Goal: Task Accomplishment & Management: Use online tool/utility

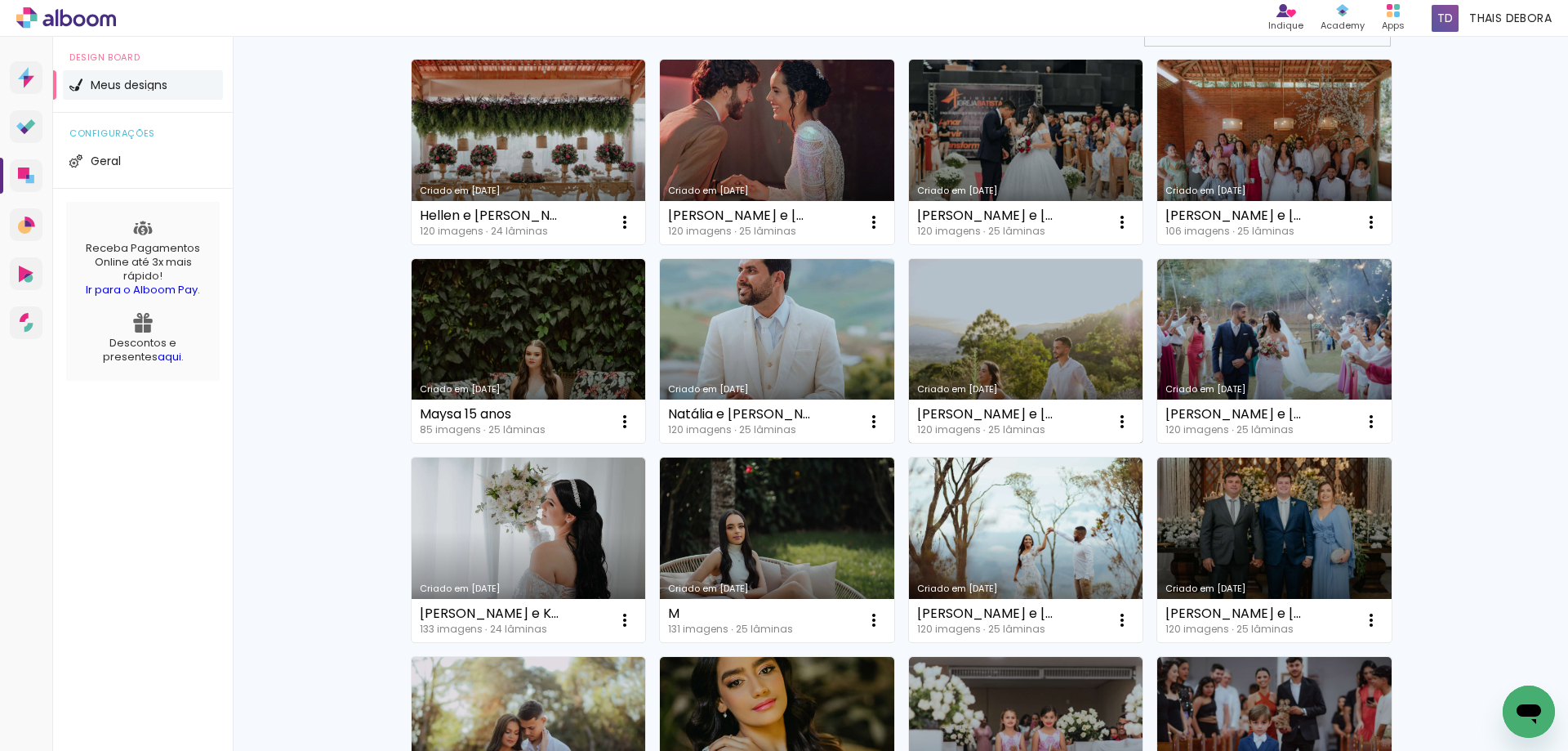
scroll to position [164, 0]
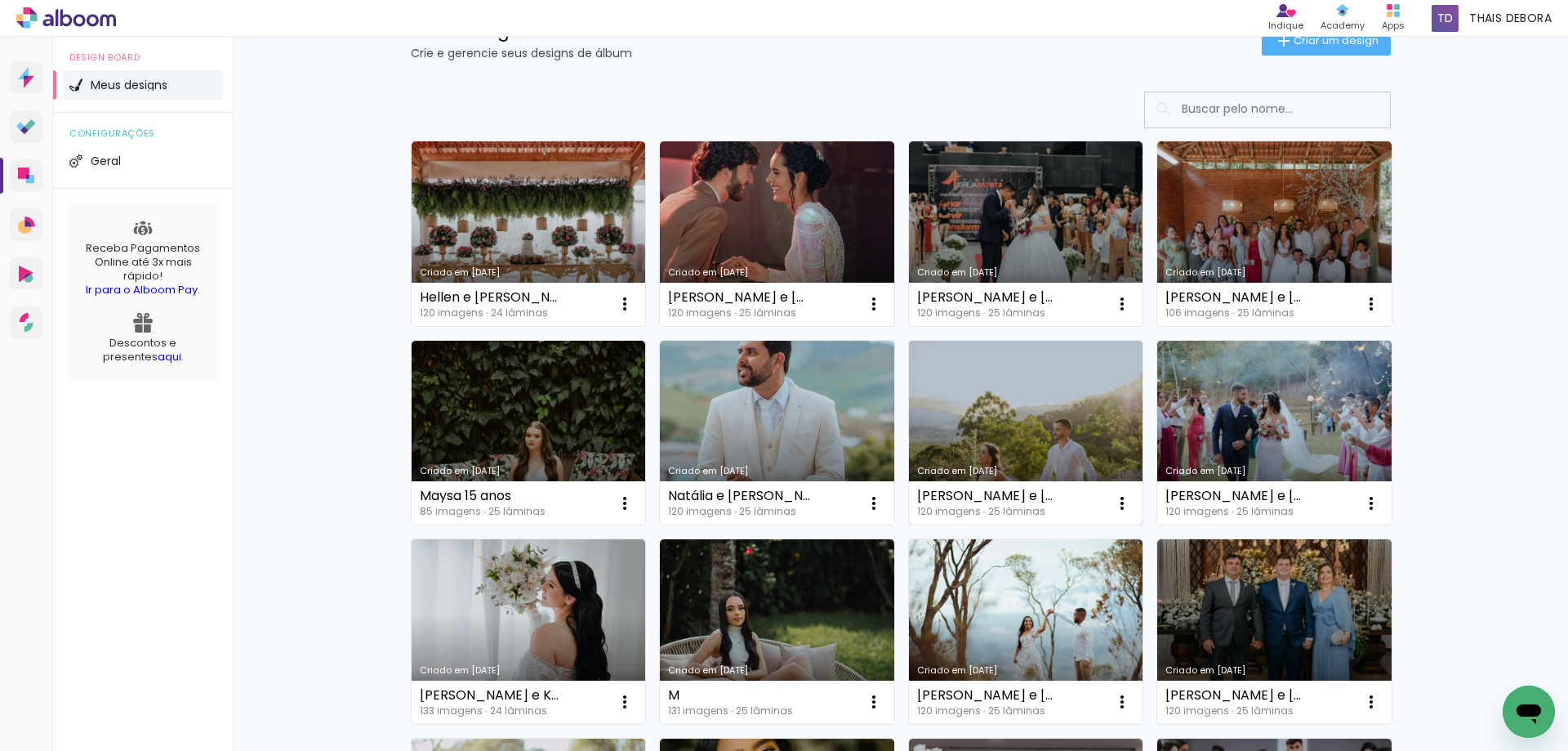
click at [993, 418] on link "Criado em [DATE]" at bounding box center [1027, 433] width 235 height 185
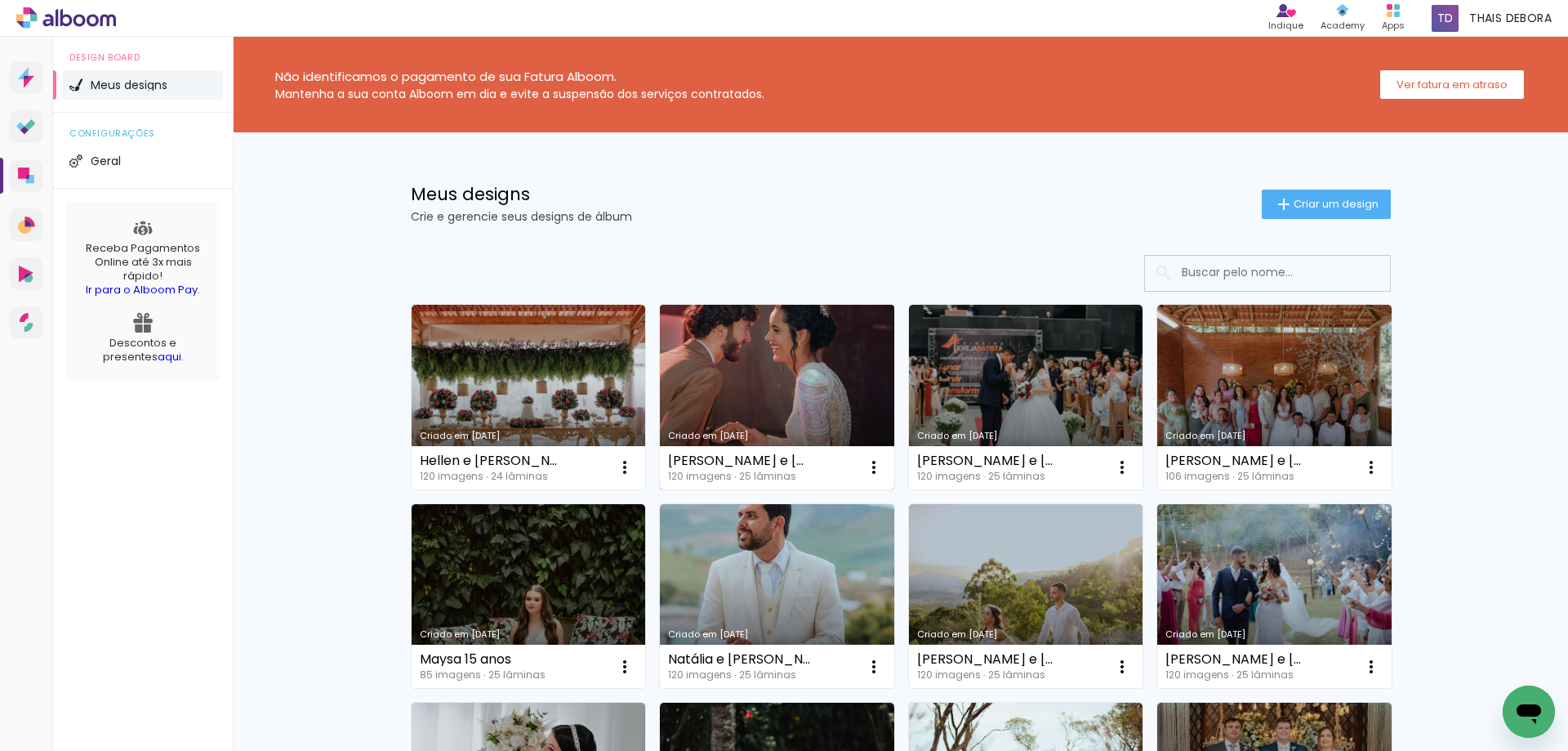
click at [732, 402] on link "Criado em [DATE]" at bounding box center [778, 398] width 235 height 185
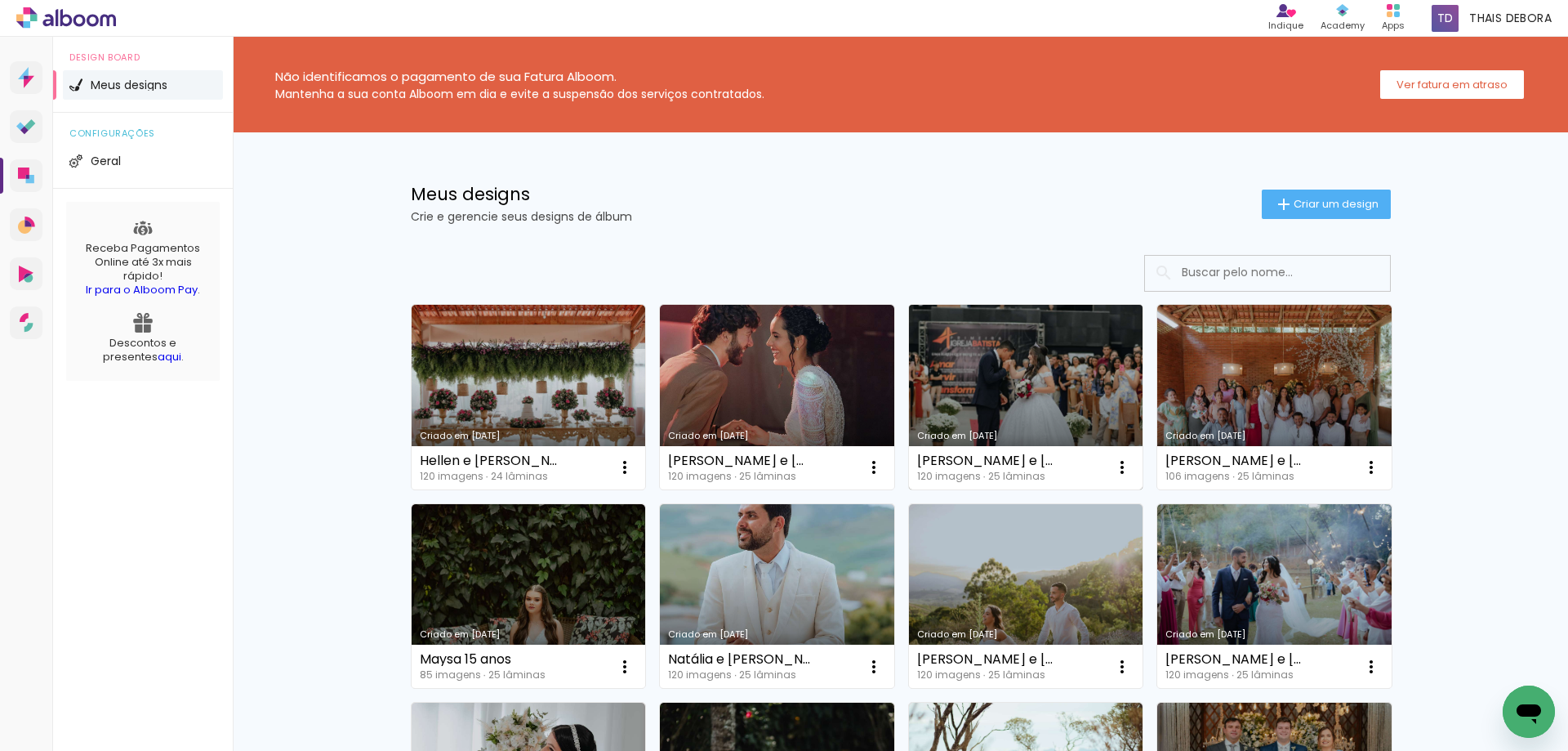
click at [1082, 365] on link "Criado em [DATE]" at bounding box center [1027, 398] width 235 height 185
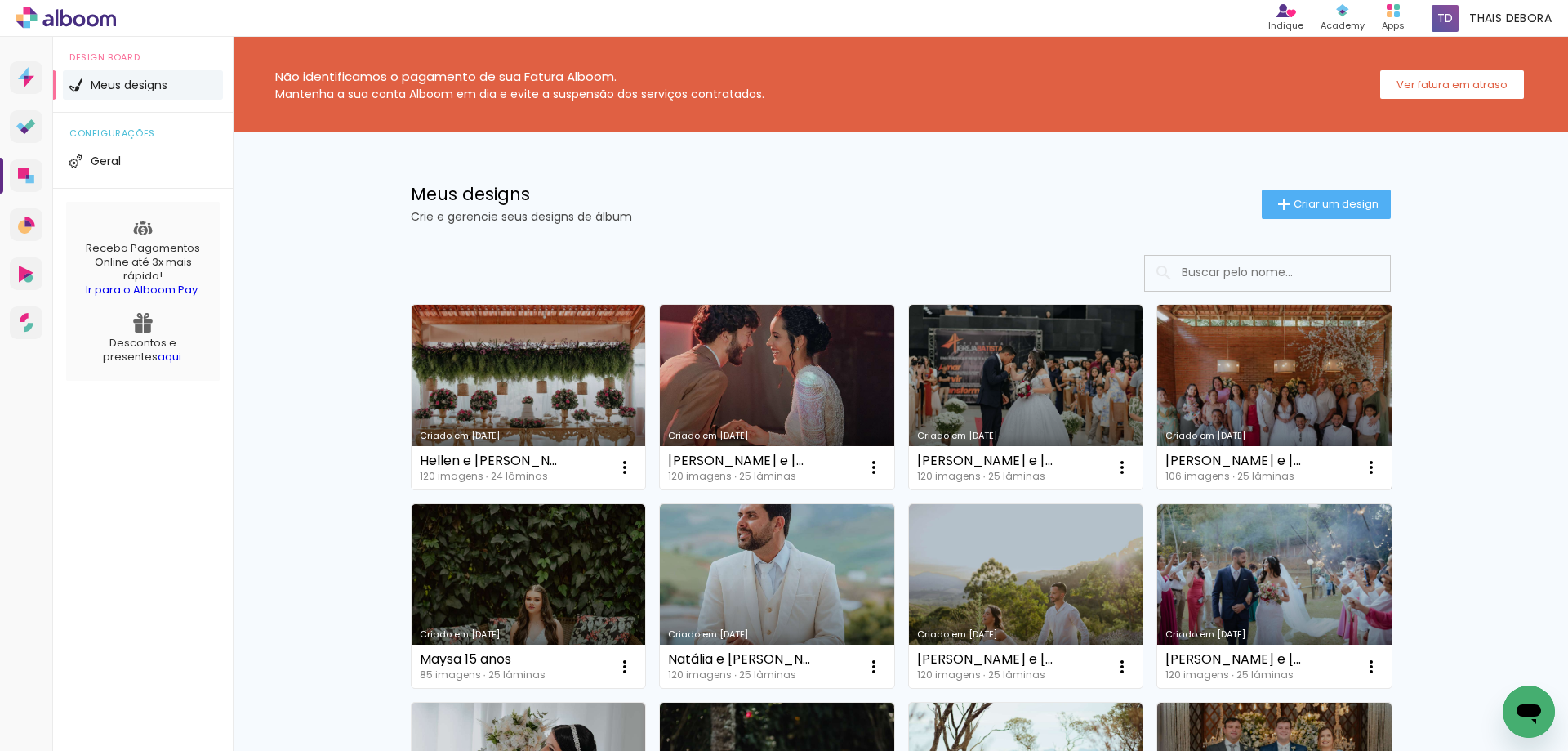
click at [1257, 345] on link "Criado em 16/06/25" at bounding box center [1275, 398] width 235 height 185
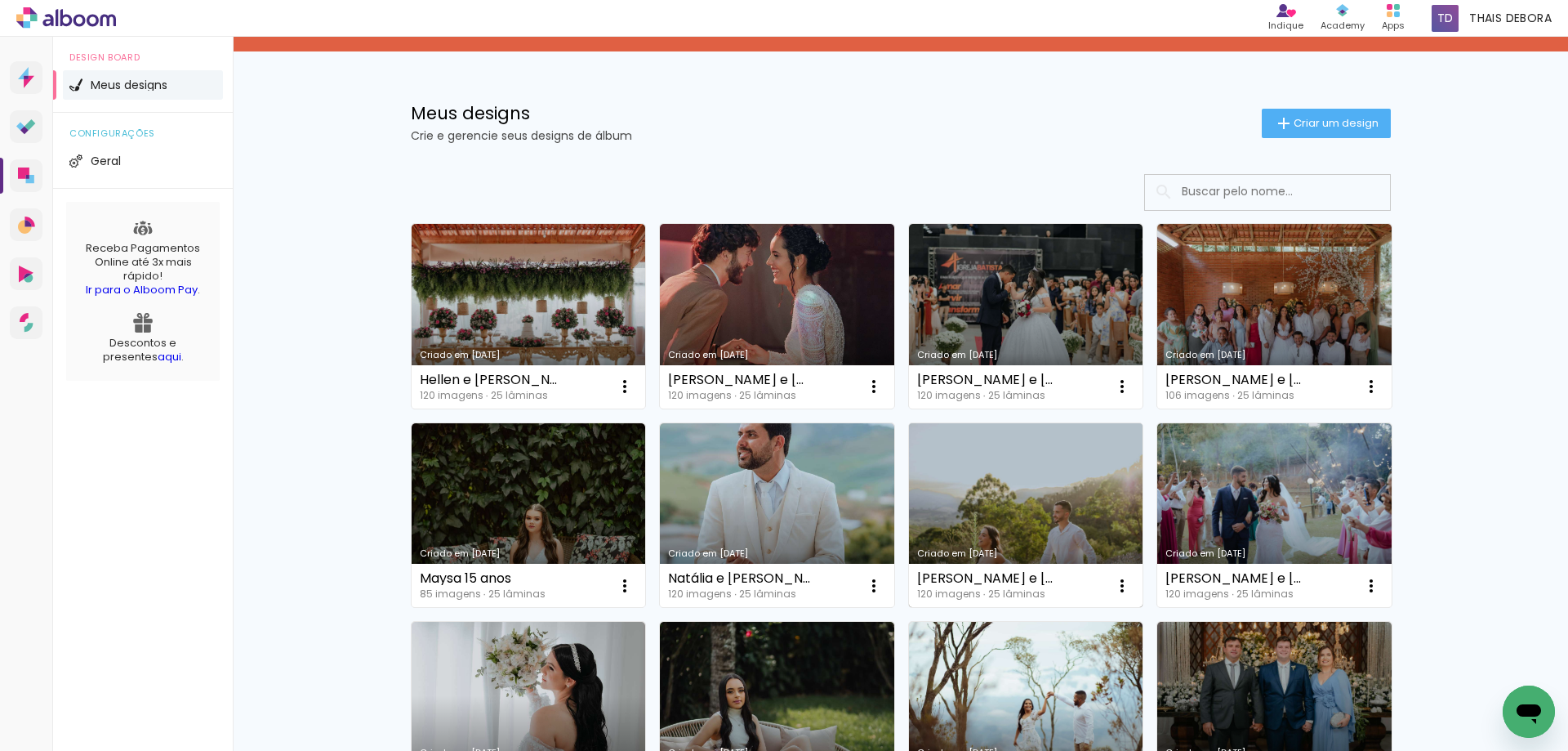
scroll to position [82, 0]
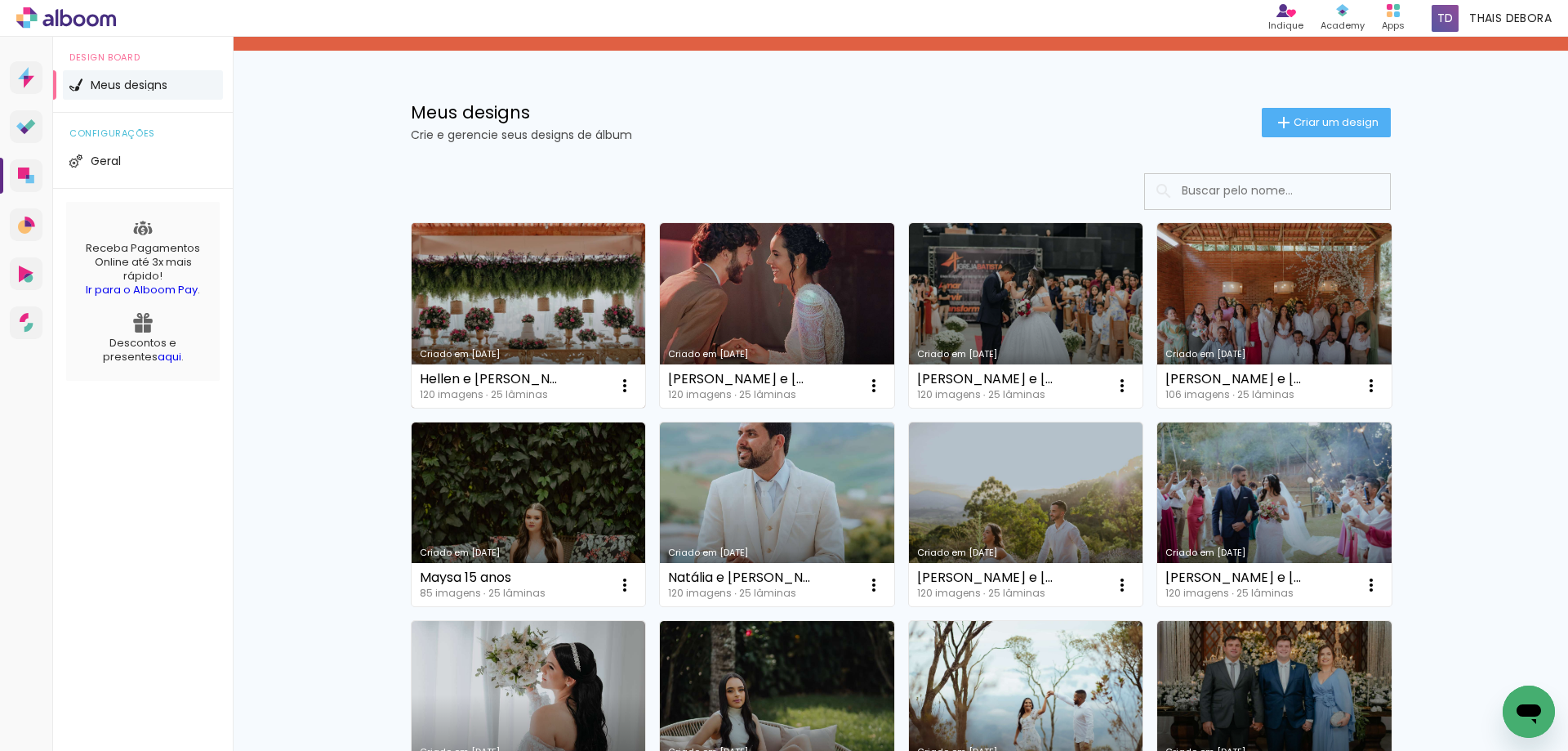
click at [532, 316] on link "Criado em [DATE]" at bounding box center [529, 316] width 235 height 185
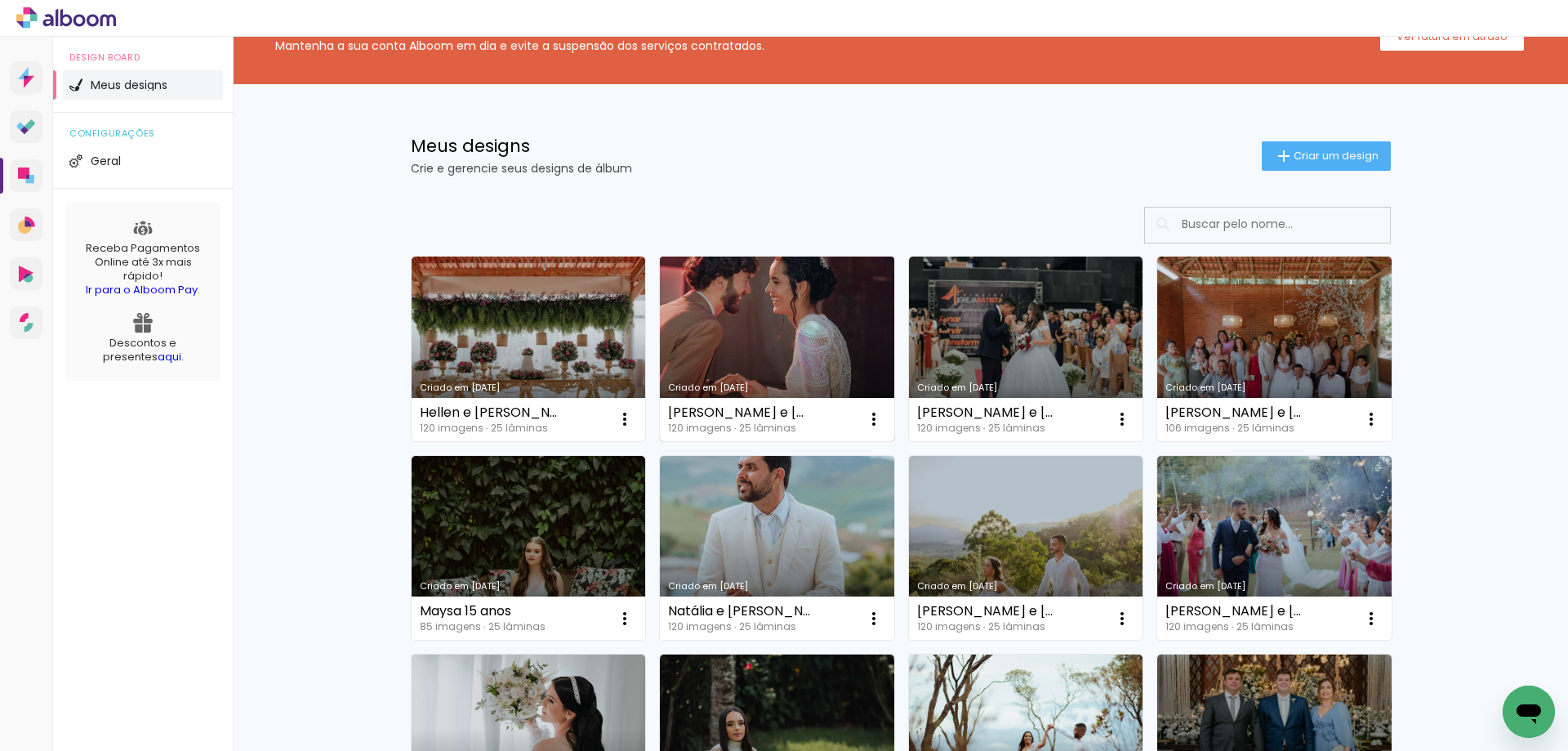
scroll to position [82, 0]
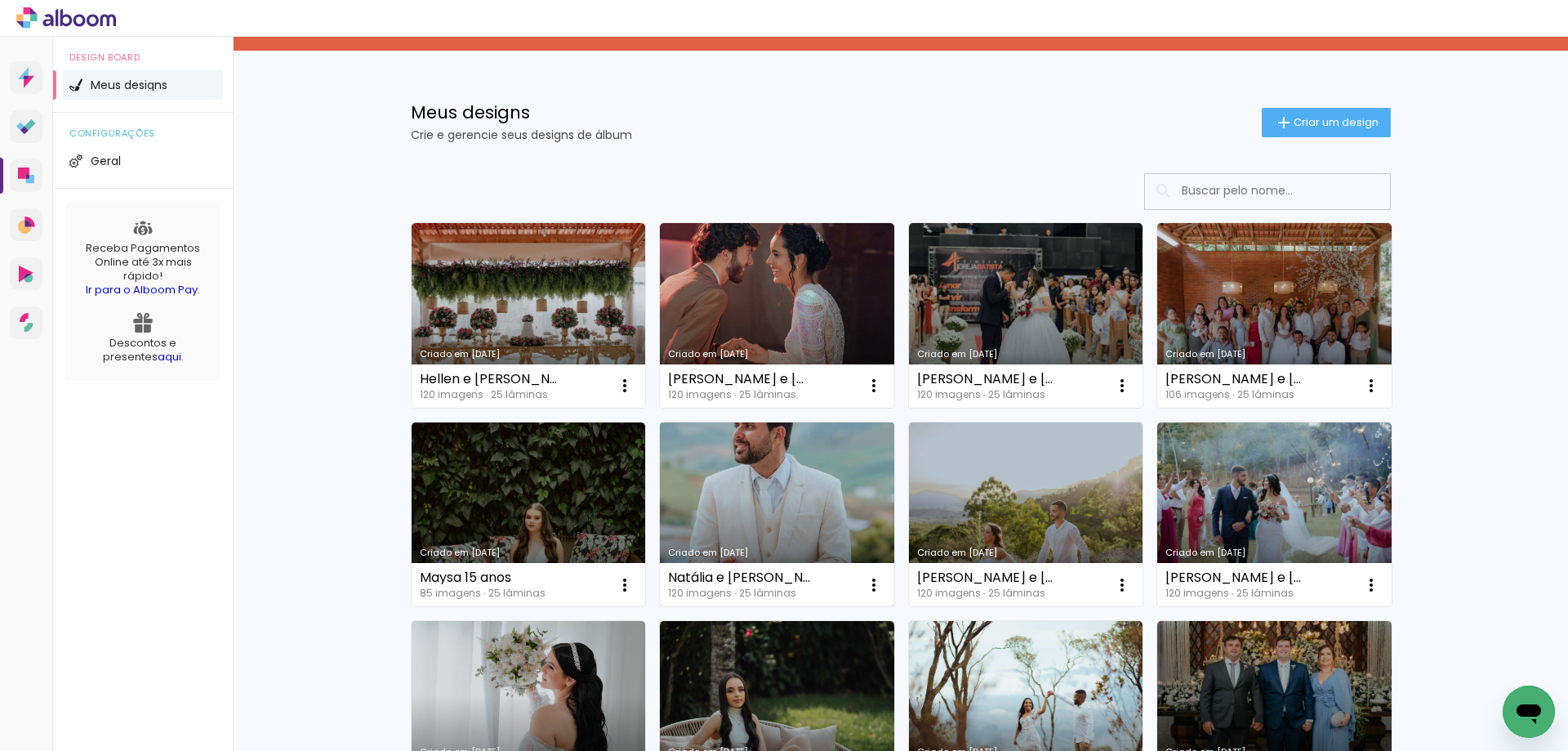
click at [763, 510] on link "Criado em [DATE]" at bounding box center [778, 515] width 235 height 185
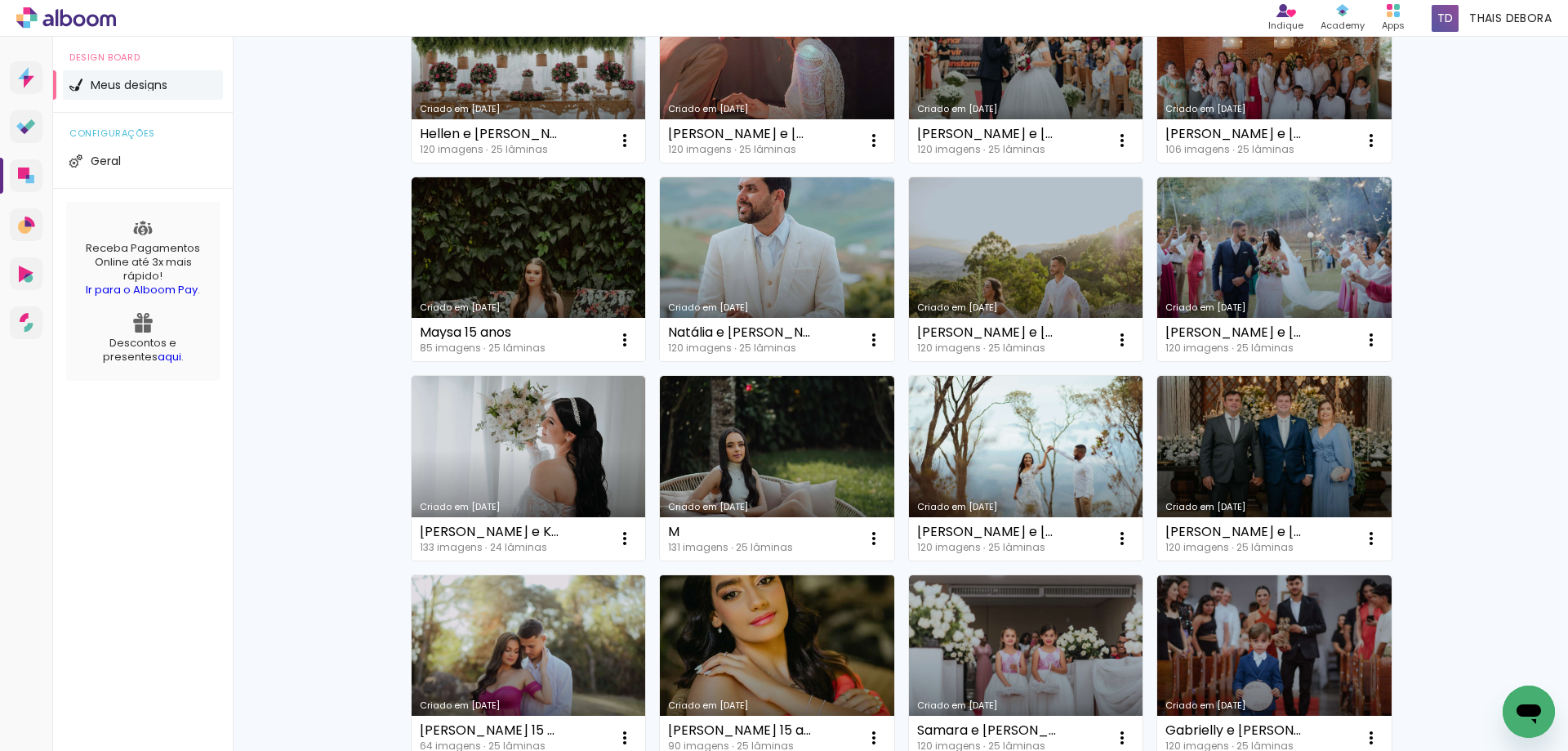
scroll to position [246, 0]
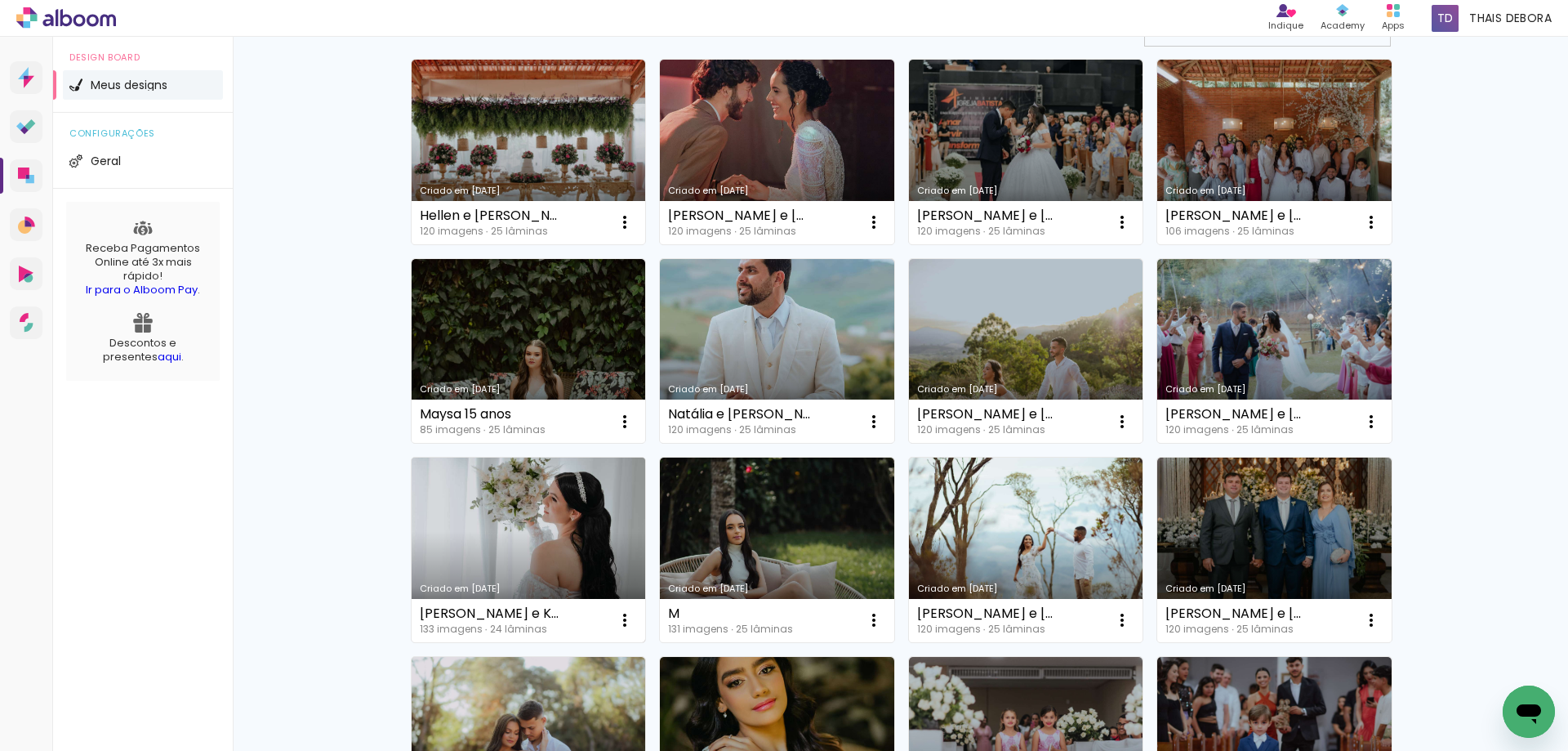
click at [569, 571] on link "Criado em 14/04/25" at bounding box center [529, 550] width 235 height 185
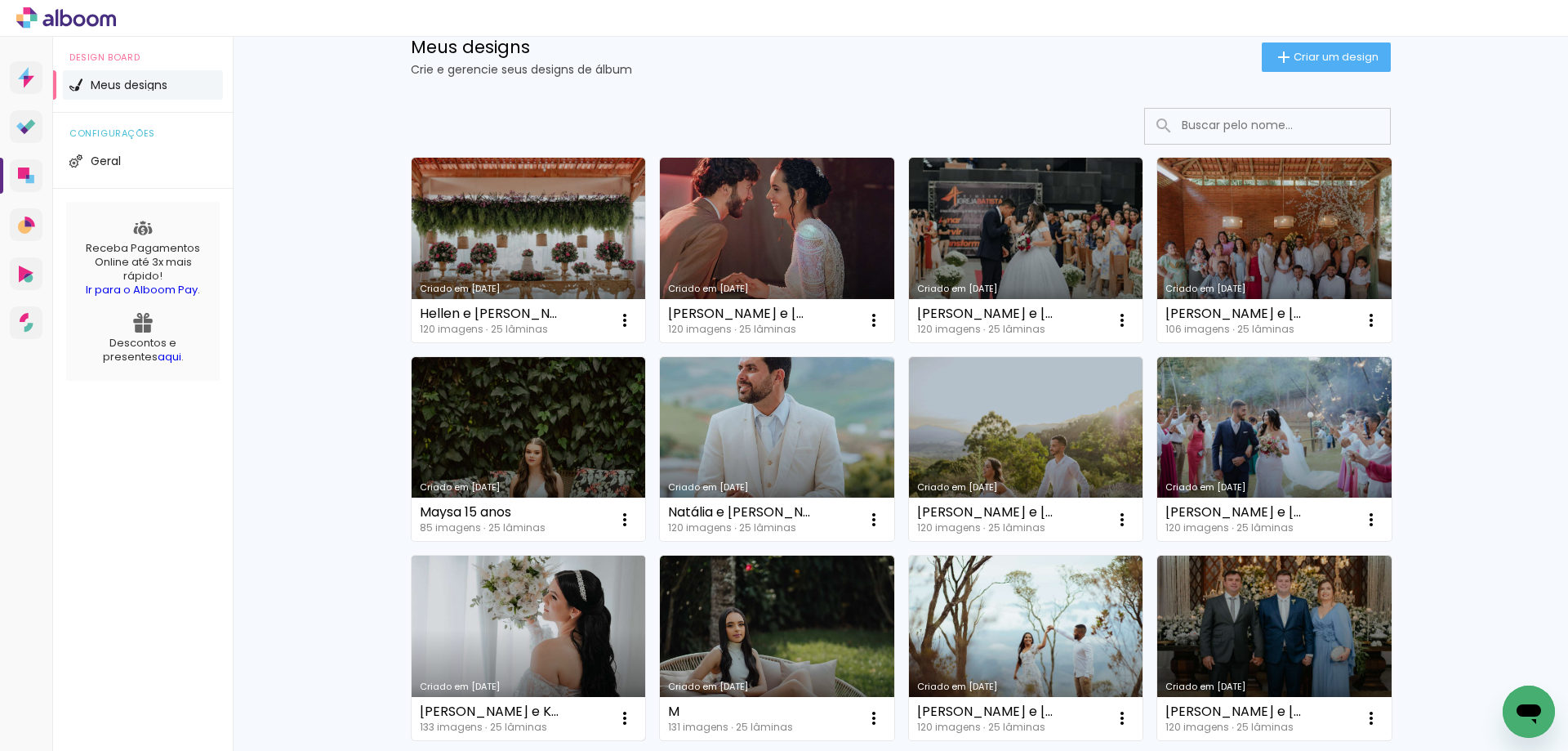
scroll to position [164, 0]
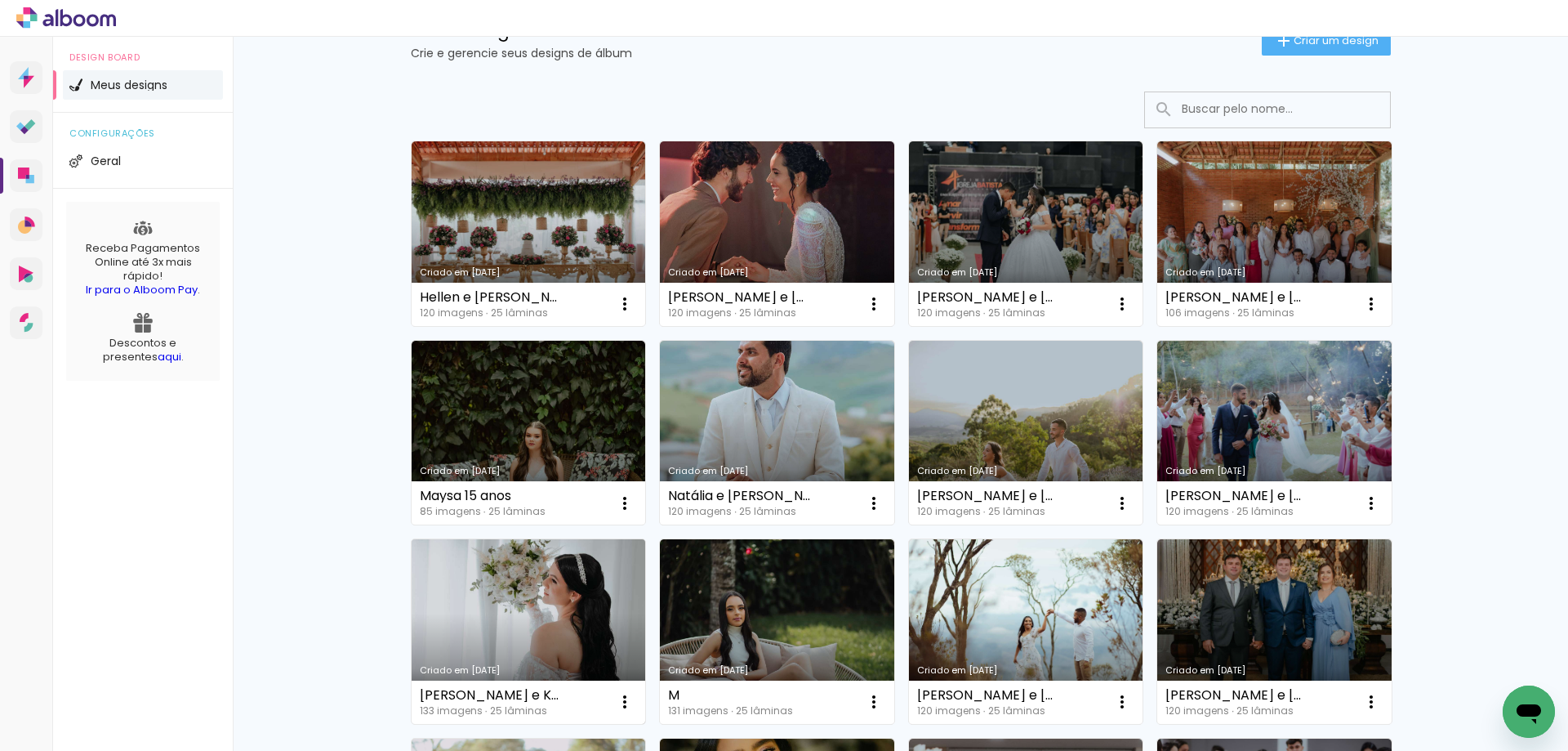
click at [544, 634] on link "Criado em [DATE]" at bounding box center [529, 632] width 235 height 185
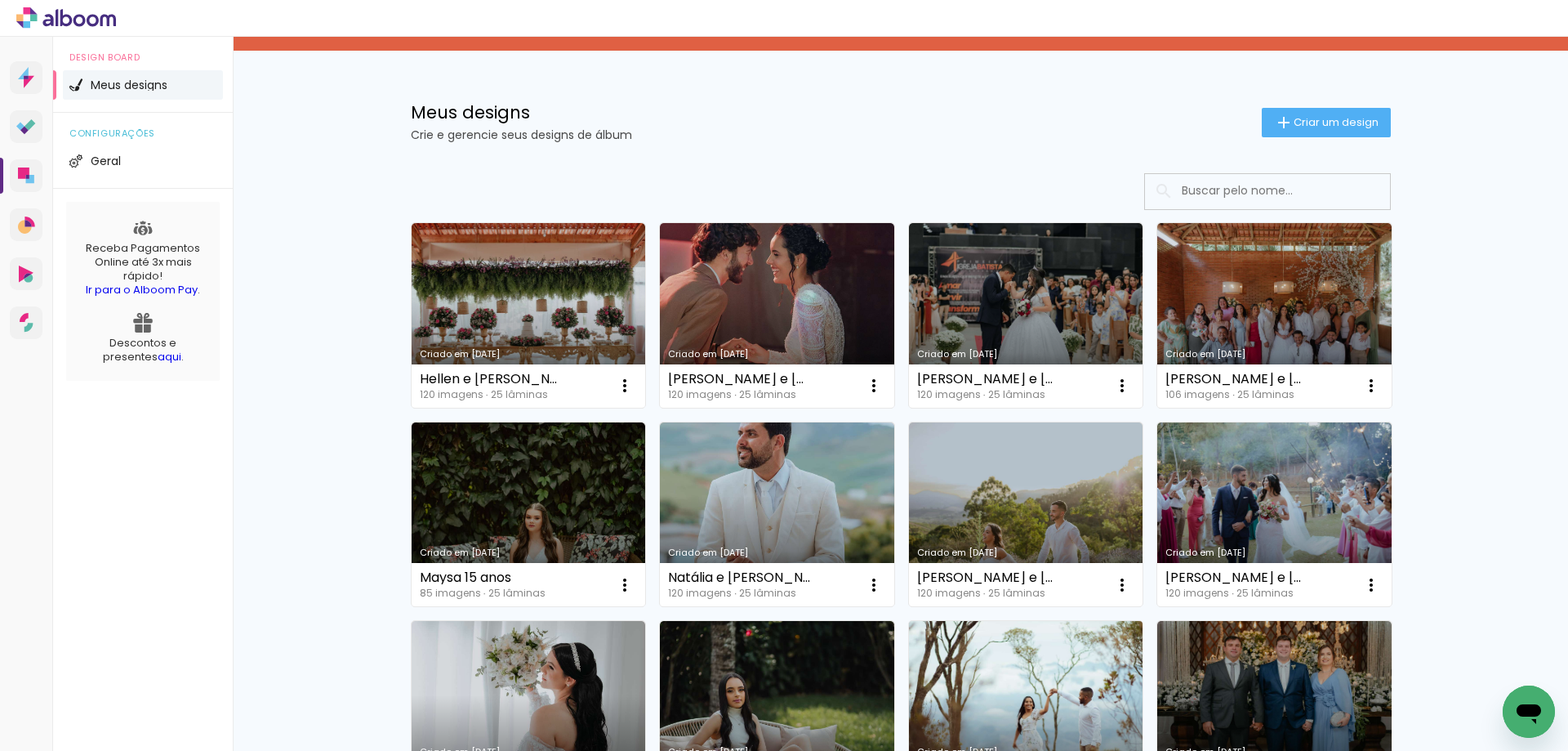
scroll to position [164, 0]
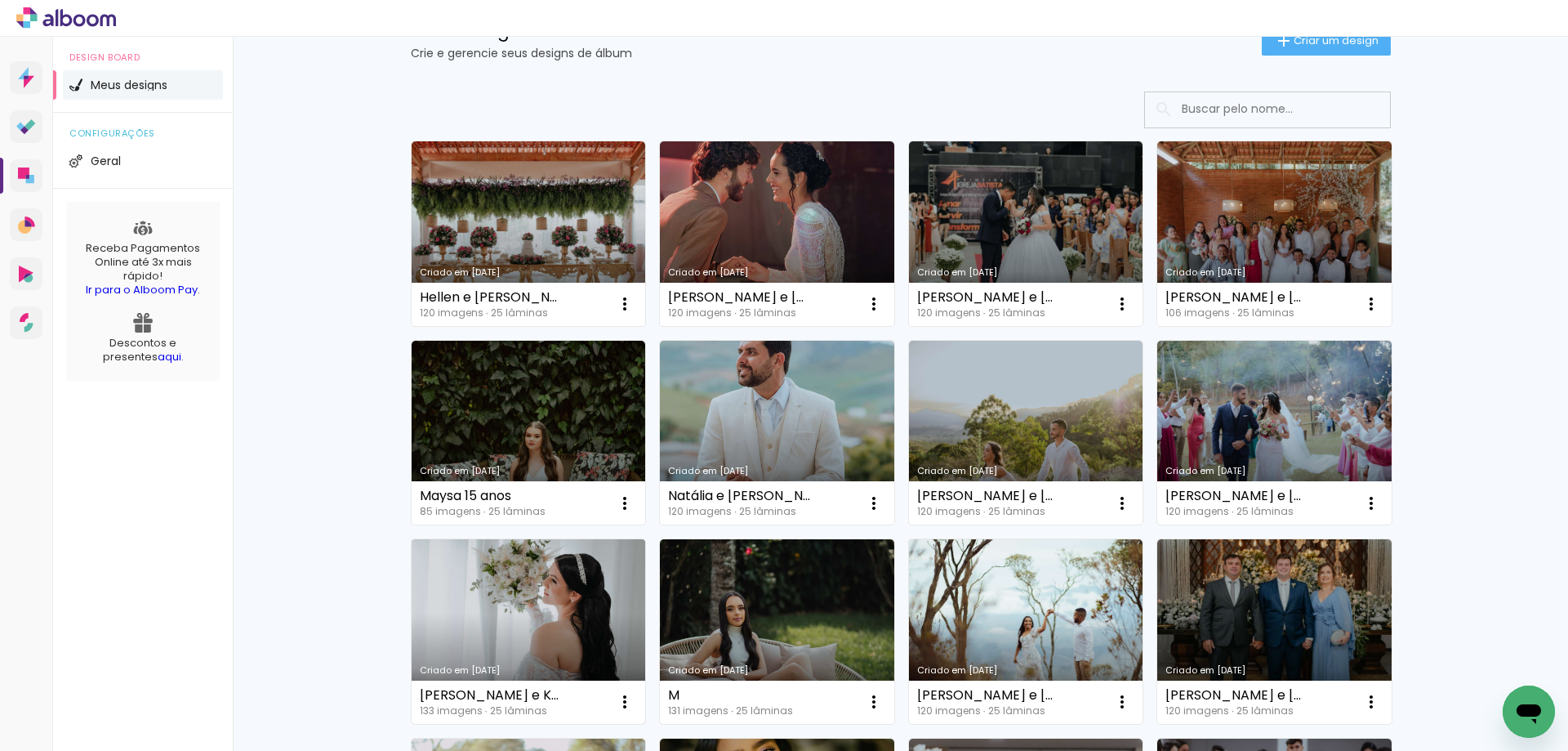
click at [520, 638] on link "Criado em [DATE]" at bounding box center [529, 632] width 235 height 185
